Goal: Information Seeking & Learning: Learn about a topic

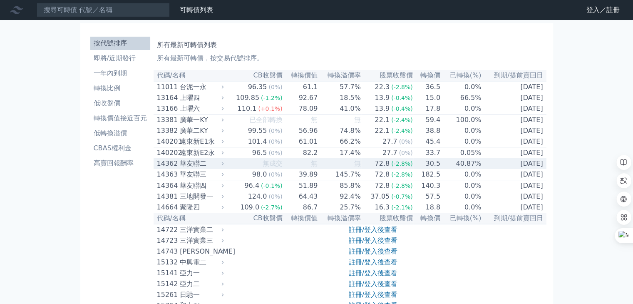
scroll to position [2838, 0]
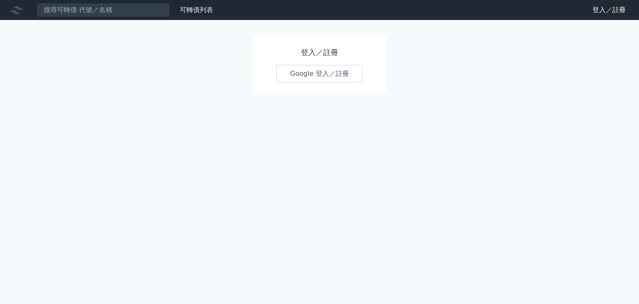
click at [349, 71] on link "Google 登入／註冊" at bounding box center [319, 73] width 87 height 17
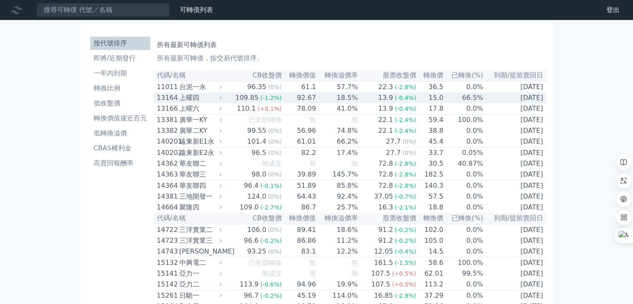
scroll to position [2856, 0]
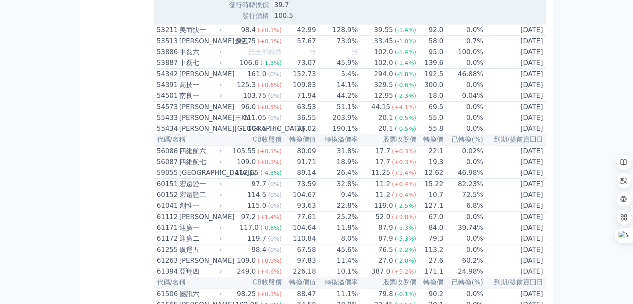
scroll to position [3064, 0]
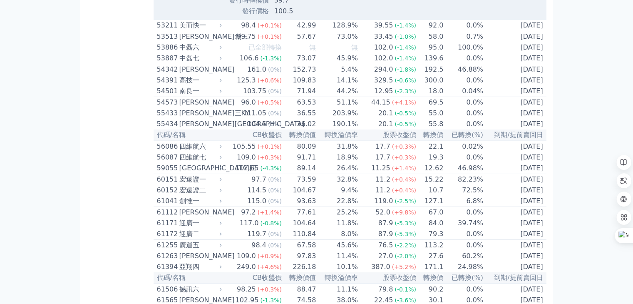
drag, startPoint x: 284, startPoint y: 191, endPoint x: 272, endPoint y: 190, distance: 12.9
drag, startPoint x: 288, startPoint y: 199, endPoint x: 269, endPoint y: 200, distance: 19.2
click at [269, 6] on td "39.7" at bounding box center [296, 0] width 55 height 11
